Goal: Task Accomplishment & Management: Complete application form

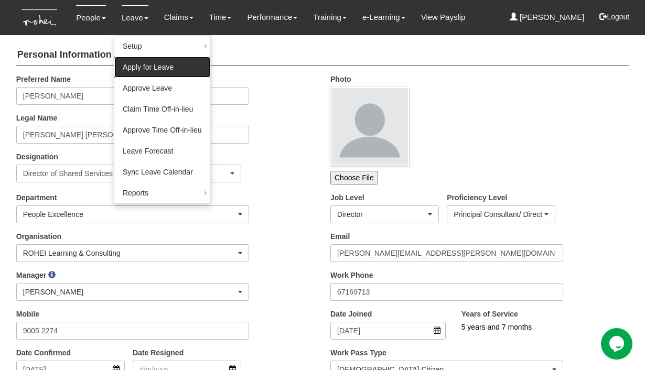
click at [141, 68] on link "Apply for Leave" at bounding box center [162, 67] width 96 height 21
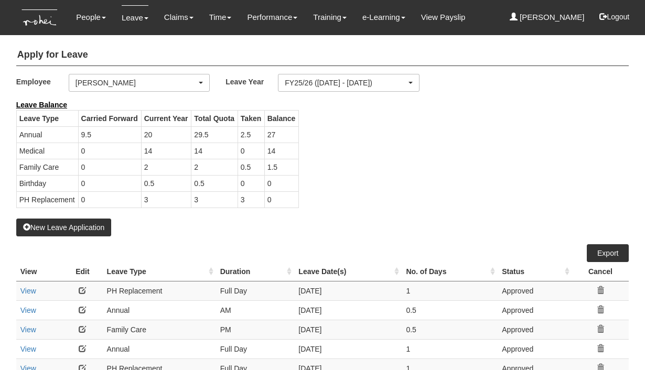
select select "50"
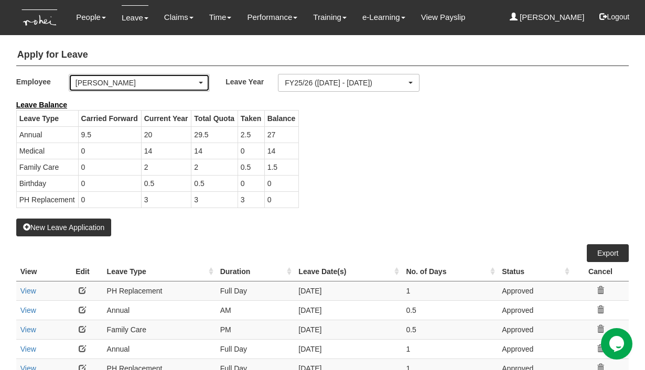
click at [121, 84] on div "[PERSON_NAME]" at bounding box center [136, 83] width 122 height 10
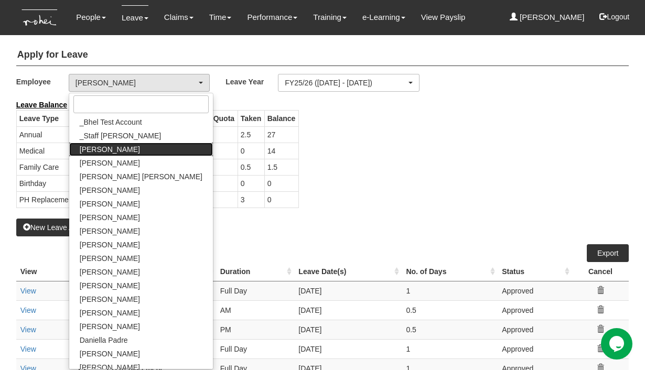
click at [106, 153] on span "Aaron Chow" at bounding box center [110, 149] width 60 height 10
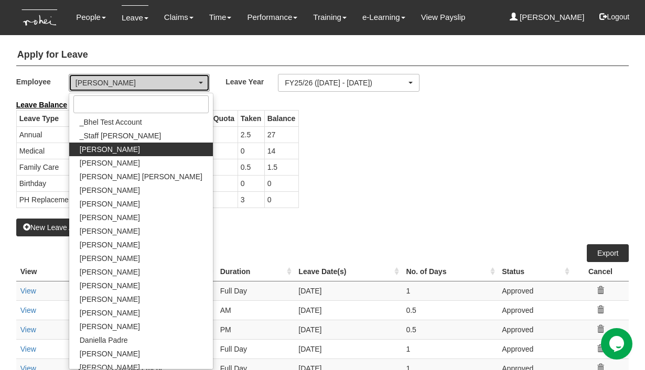
select select "f3b3e0dc-1aa6-42bf-acc2-357ed09f5478"
select select "50"
